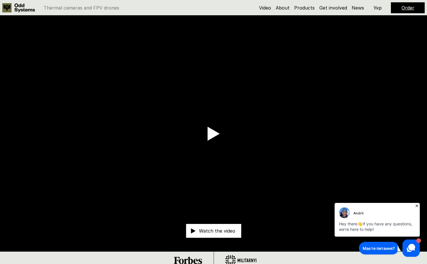
click at [418, 207] on icon at bounding box center [416, 206] width 3 height 3
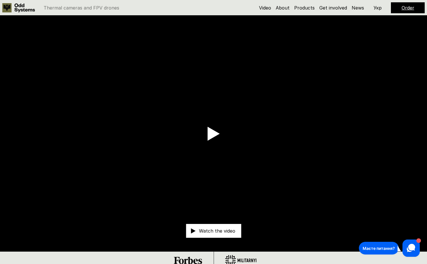
click at [211, 133] on use at bounding box center [213, 134] width 12 height 14
click at [299, 8] on link "Products" at bounding box center [304, 8] width 20 height 6
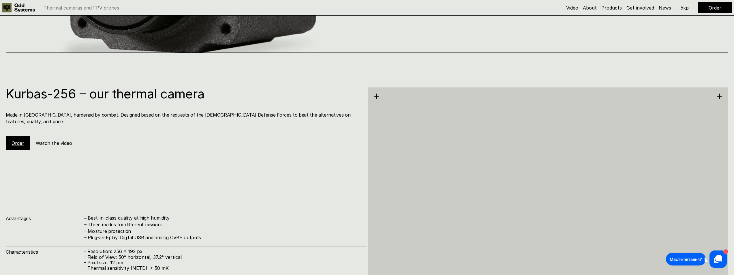
scroll to position [880, 0]
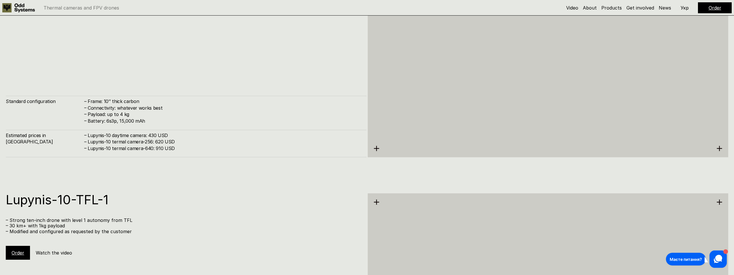
scroll to position [2582, 0]
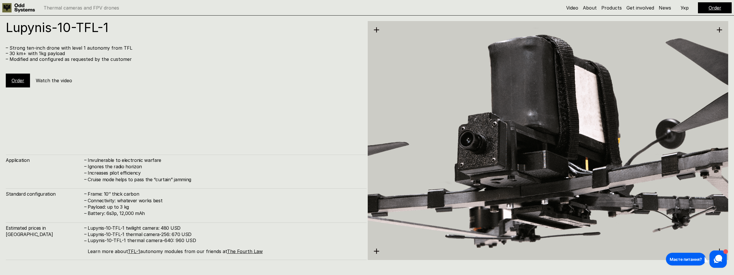
scroll to position [2756, 0]
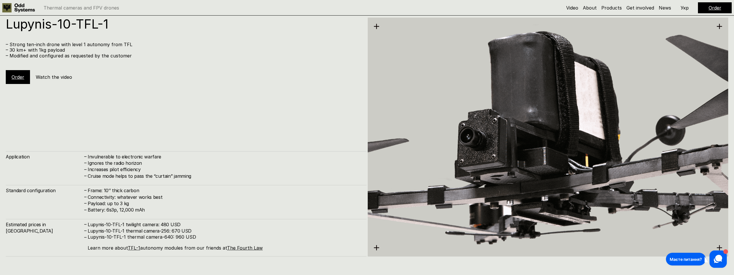
click at [108, 115] on div "Lupynis-10-TFL-1 – Strong ten-inch drone with level 1 autonomy from TFL – 30 km…" at bounding box center [186, 137] width 361 height 239
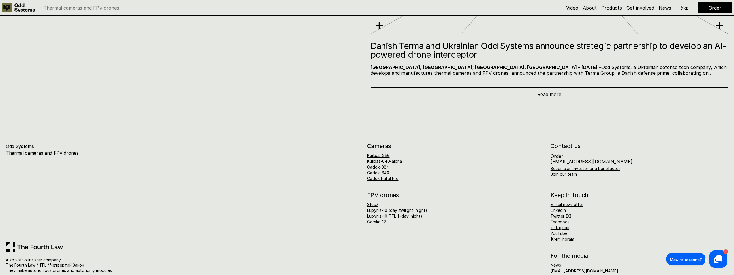
scroll to position [3936, 0]
